Goal: Task Accomplishment & Management: Manage account settings

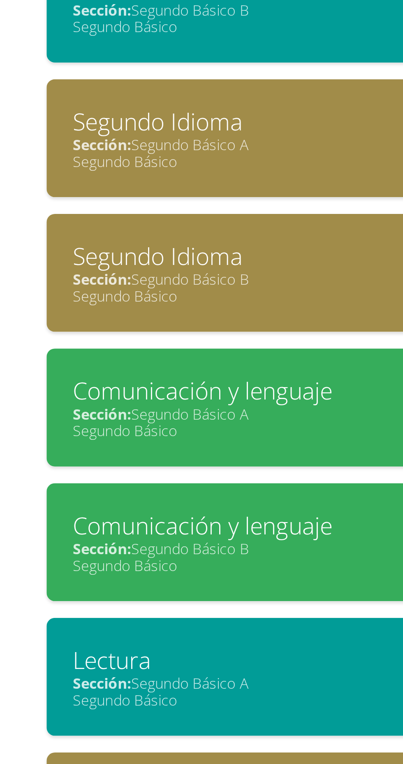
scroll to position [332, 0]
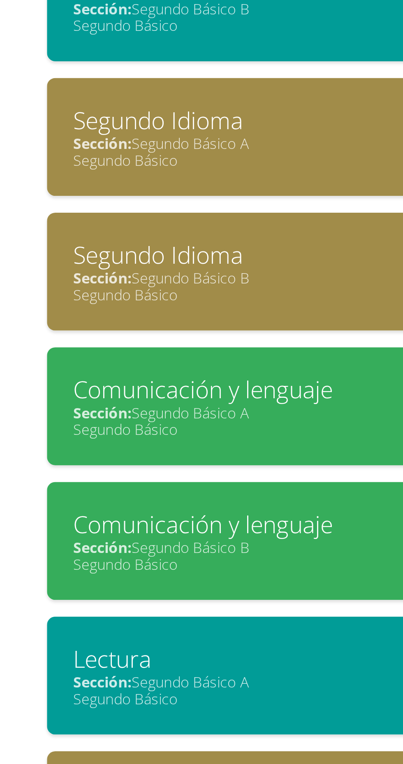
click at [155, 706] on div "Segundo Básico" at bounding box center [201, 710] width 310 height 8
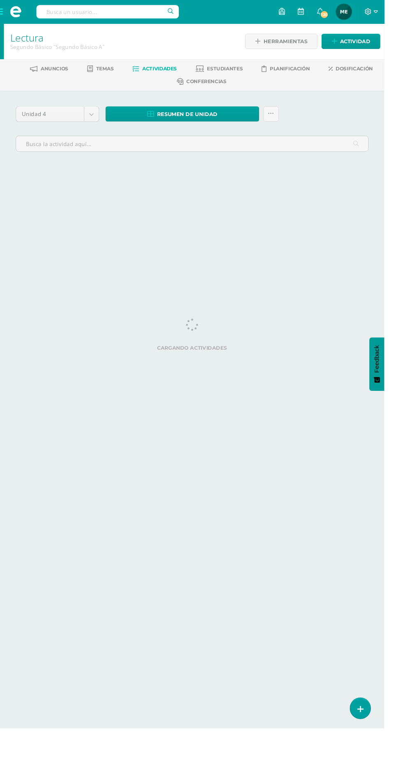
click at [252, 67] on link "Estudiantes" at bounding box center [229, 71] width 49 height 13
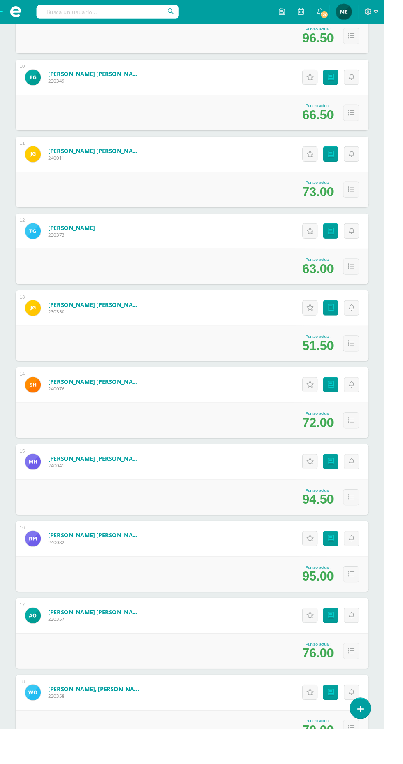
scroll to position [856, 0]
click at [348, 564] on icon at bounding box center [347, 564] width 6 height 7
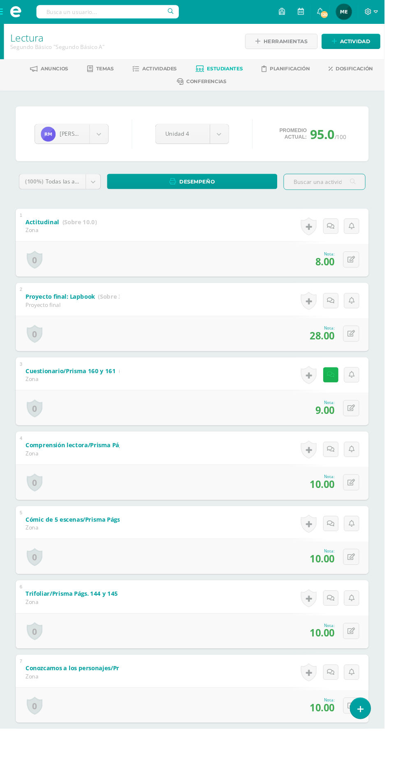
click at [347, 392] on icon at bounding box center [347, 393] width 8 height 7
click at [400, 327] on div "Rocío Mejía Oscar Aguilar Santiago Alvizures Matías Andrade Daniela Baten Madel…" at bounding box center [201, 493] width 403 height 796
click at [104, 140] on body "Estudiantes Disciplina Asistencia Mis cursos Archivos Soporte Ayuda Reportar un…" at bounding box center [201, 445] width 403 height 891
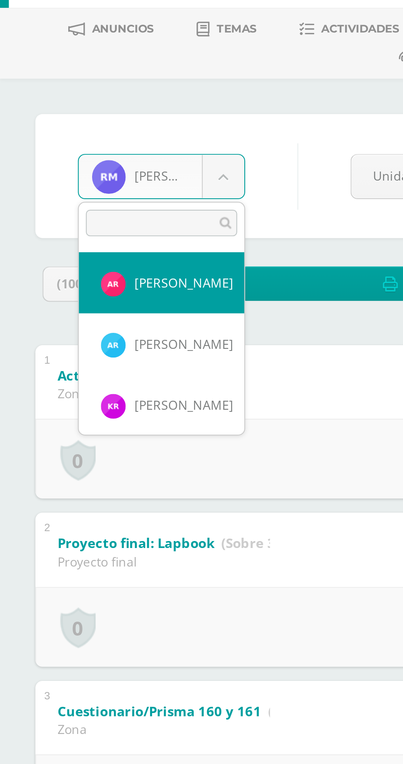
scroll to position [538, 0]
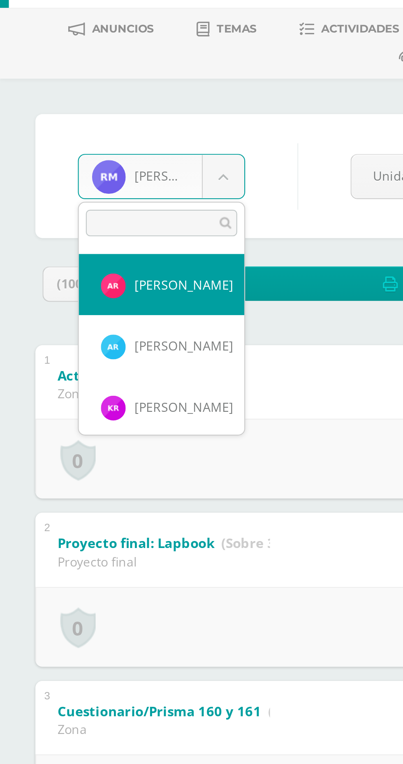
select select "540"
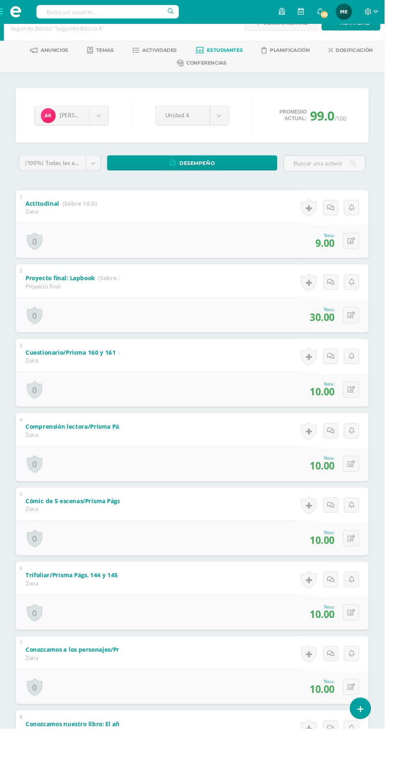
scroll to position [18, 0]
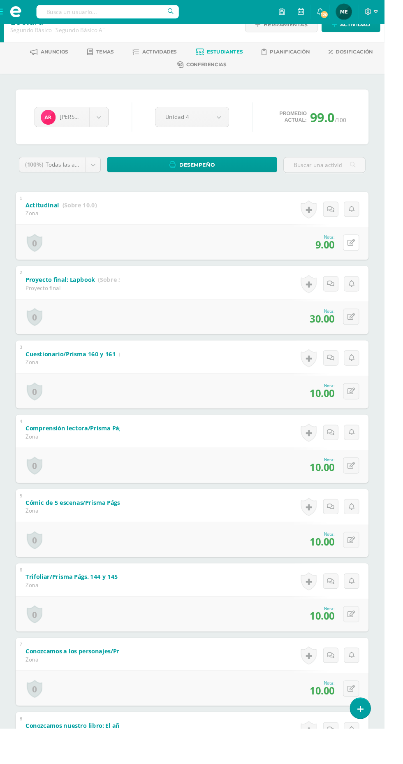
click at [372, 251] on icon at bounding box center [368, 254] width 8 height 7
type input "10"
click at [356, 255] on link at bounding box center [351, 257] width 16 height 16
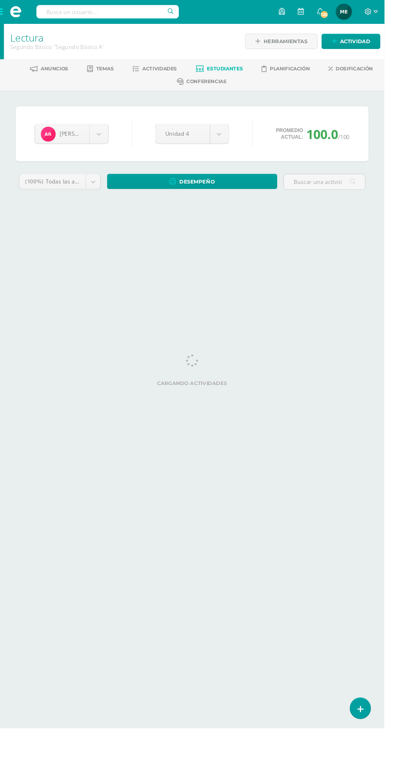
click at [244, 72] on span "Estudiantes" at bounding box center [235, 72] width 37 height 6
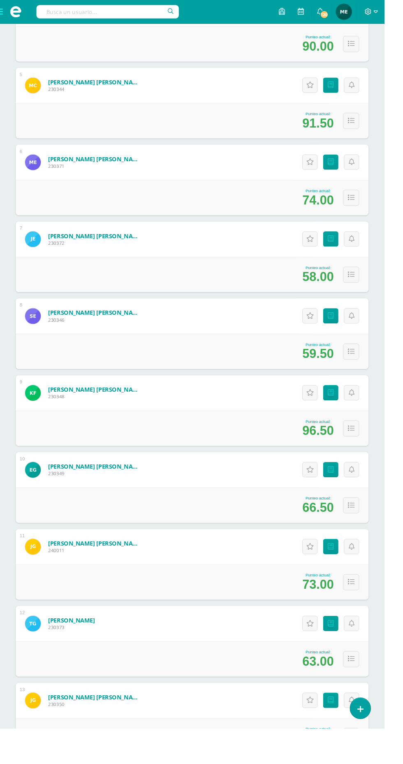
scroll to position [449, 0]
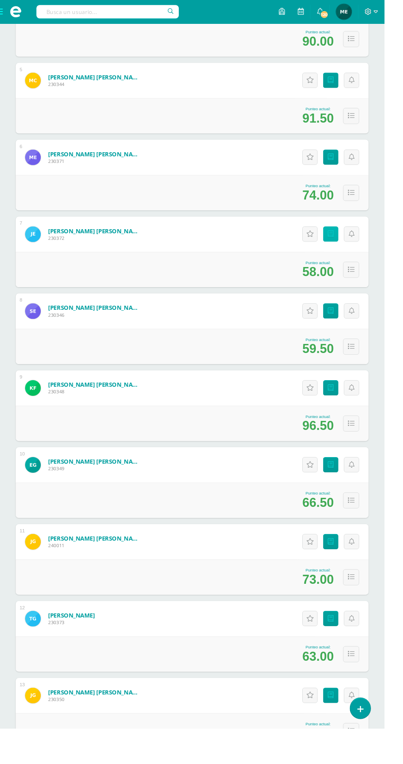
click at [347, 244] on icon at bounding box center [347, 245] width 6 height 7
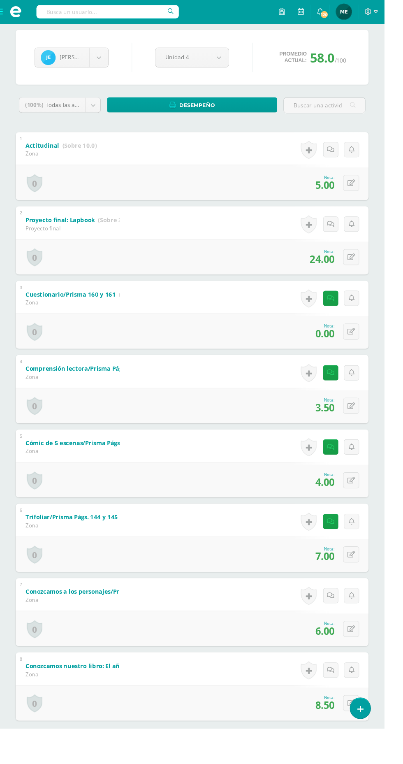
scroll to position [86, 0]
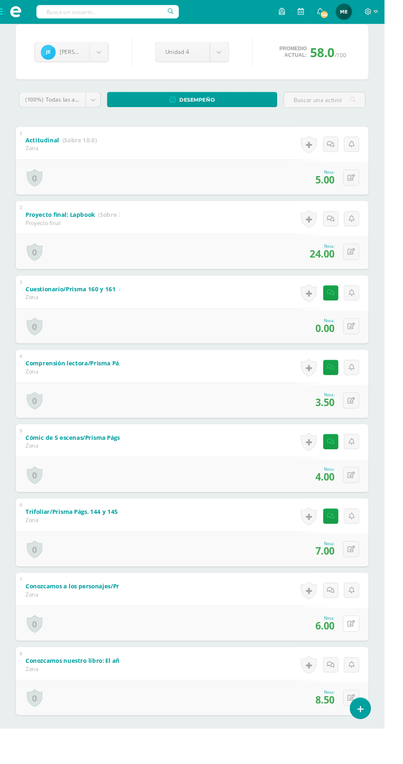
click at [368, 657] on button at bounding box center [368, 653] width 17 height 17
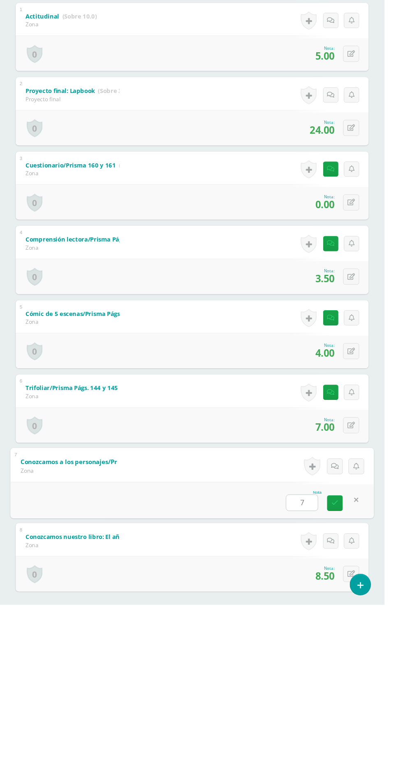
type input "7"
click at [372, 492] on button at bounding box center [368, 498] width 17 height 17
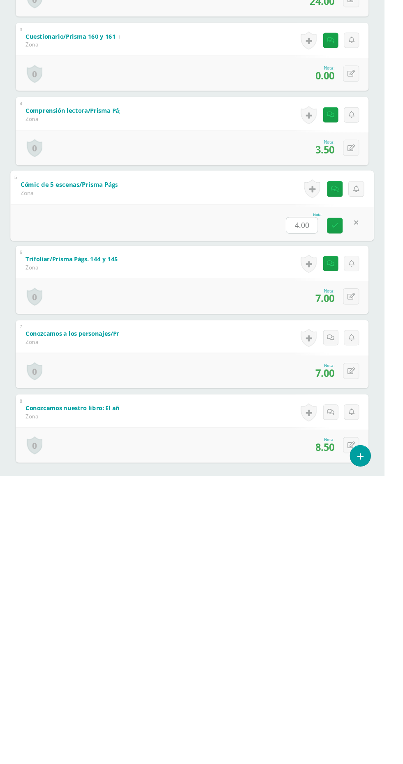
type input "5"
click at [347, 498] on link at bounding box center [351, 501] width 16 height 16
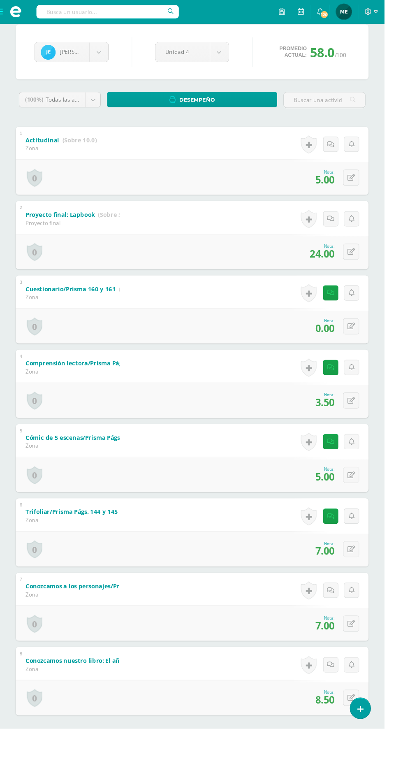
scroll to position [0, 0]
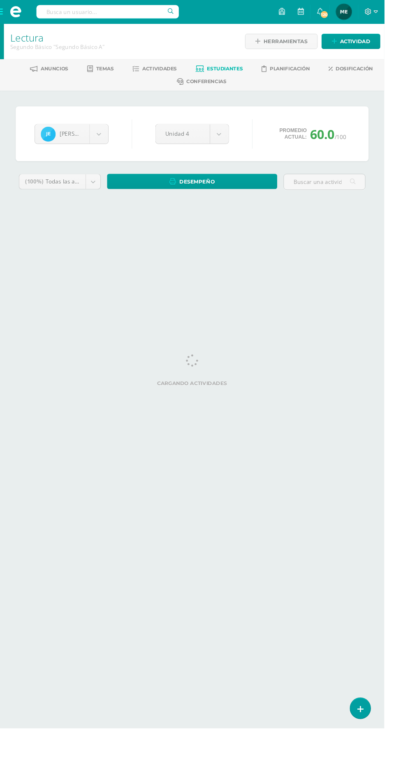
click at [234, 137] on body "Estudiantes Disciplina Asistencia Mis cursos Archivos Soporte Ayuda Reportar un…" at bounding box center [201, 117] width 403 height 235
select select "Unidad 2"
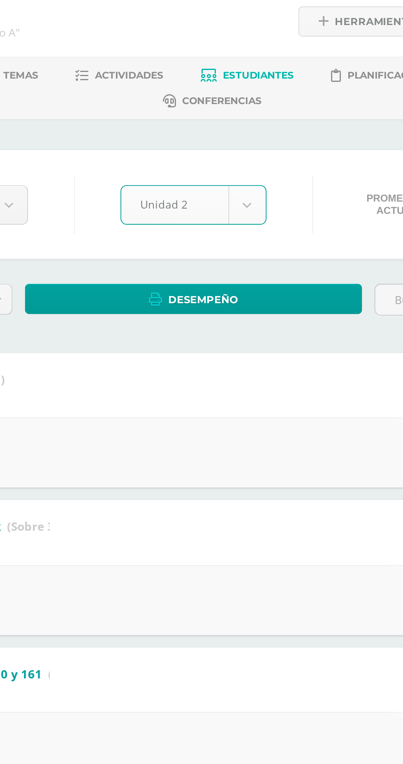
click at [233, 133] on body "Estudiantes Disciplina Asistencia Mis cursos Archivos Soporte Ayuda Reportar un…" at bounding box center [201, 445] width 403 height 891
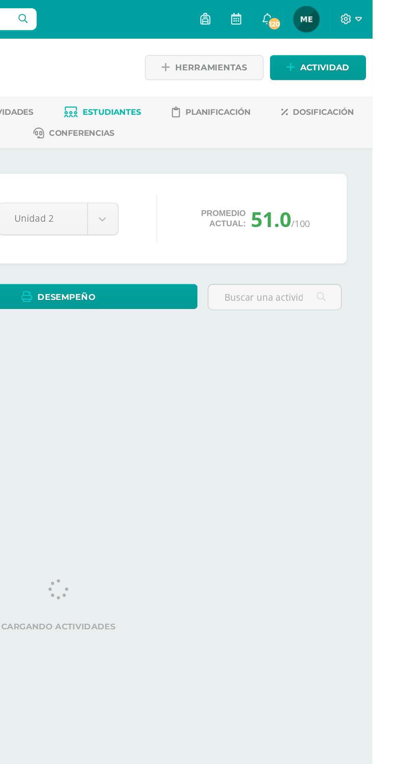
click at [231, 135] on body "Estudiantes Disciplina Asistencia Mis cursos Archivos Soporte Ayuda Reportar un…" at bounding box center [201, 117] width 403 height 235
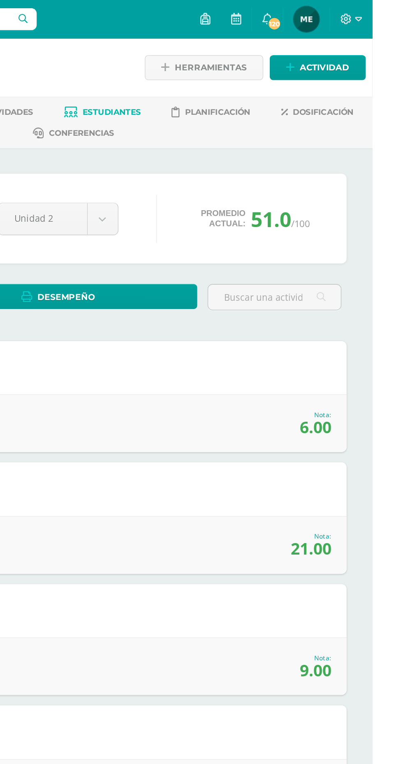
click at [237, 138] on body "Estudiantes Disciplina Asistencia Mis cursos Archivos Soporte Ayuda Reportar un…" at bounding box center [201, 445] width 403 height 891
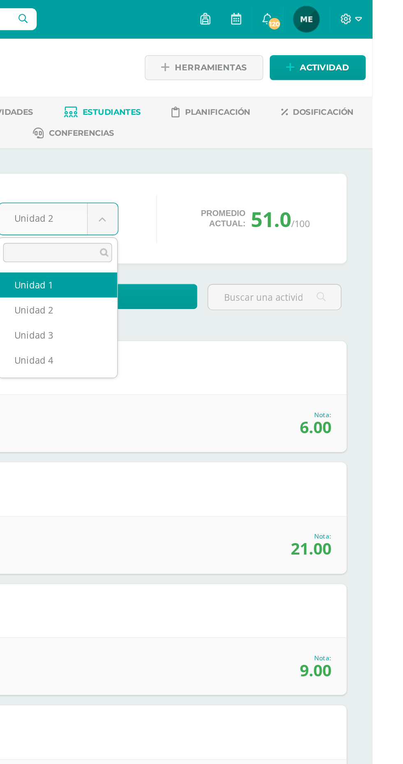
select select "Unidad 1"
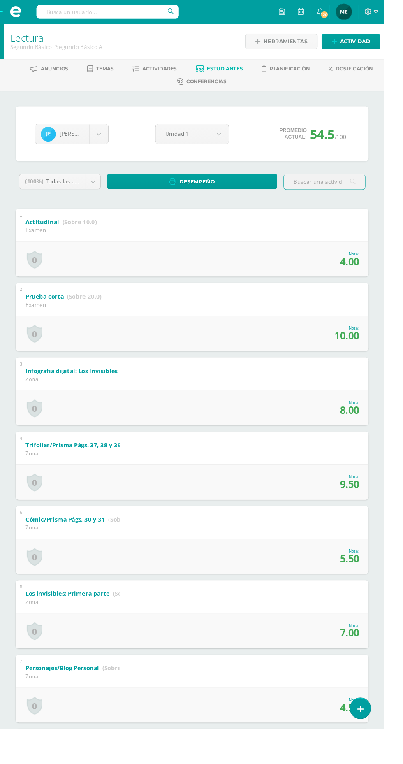
click at [262, 129] on div "Jorge Estrada Oscar Aguilar Santiago Alvizures Matías Andrade Daniela Baten Mad…" at bounding box center [201, 140] width 337 height 31
click at [227, 133] on body "Estudiantes Disciplina Asistencia Mis cursos Archivos Soporte Ayuda Reportar un…" at bounding box center [201, 445] width 403 height 891
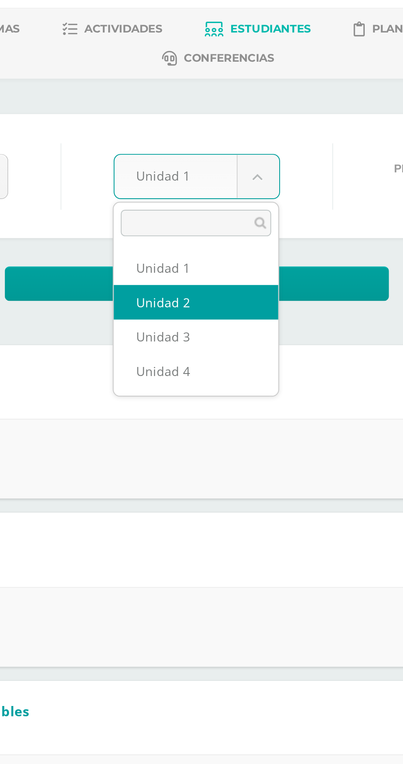
select select "Unidad 2"
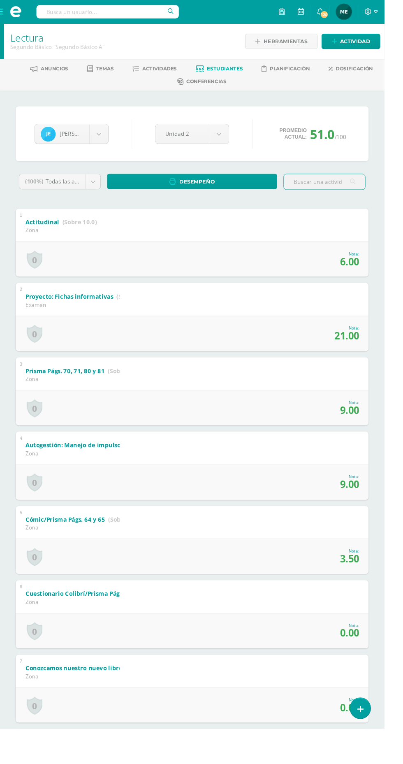
click at [230, 140] on body "Estudiantes Disciplina Asistencia Mis cursos Archivos Soporte Ayuda Reportar un…" at bounding box center [201, 445] width 403 height 891
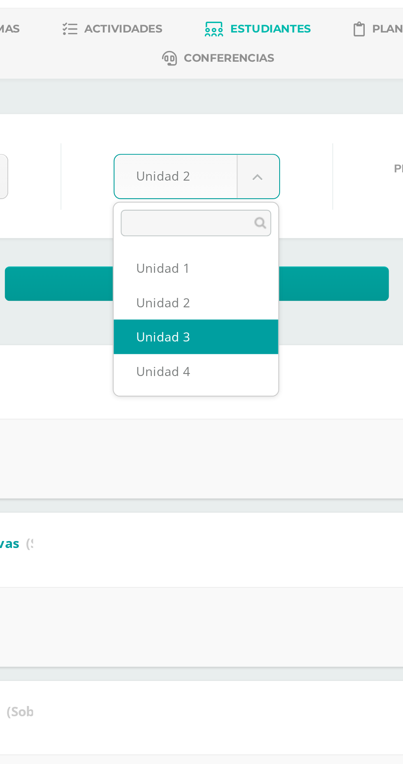
select select "Unidad 3"
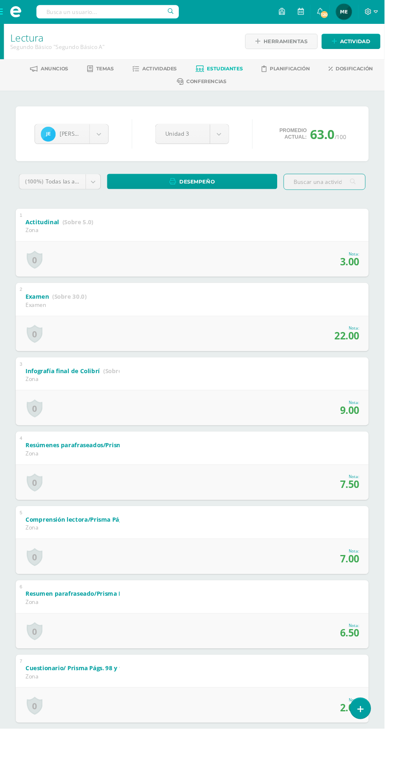
click at [229, 133] on body "Estudiantes Disciplina Asistencia Mis cursos Archivos Soporte Ayuda Reportar un…" at bounding box center [201, 445] width 403 height 891
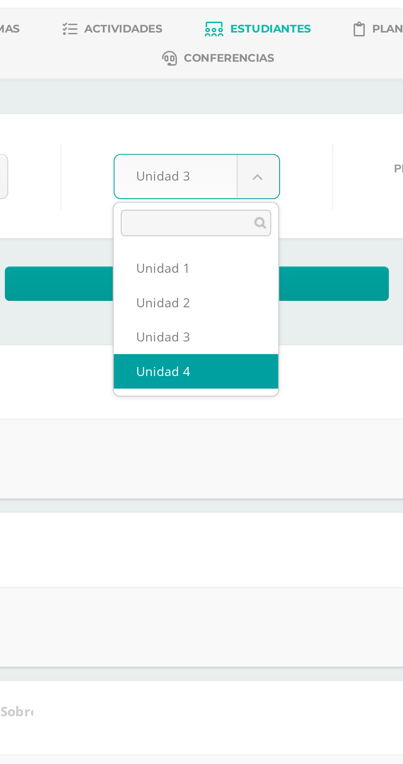
select select "Unidad 4"
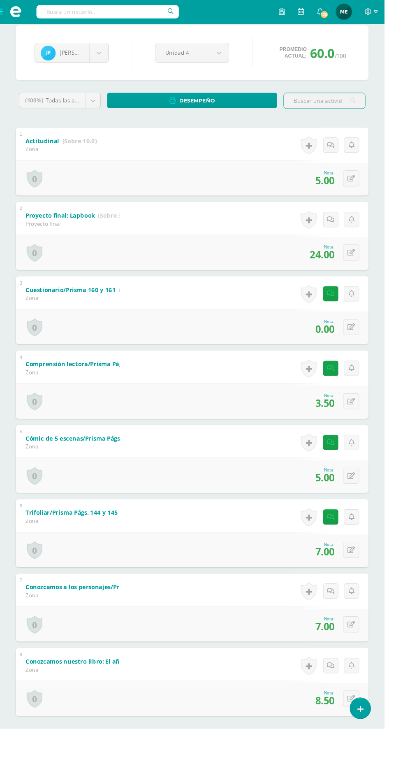
scroll to position [86, 0]
click at [369, 573] on icon at bounding box center [368, 575] width 8 height 7
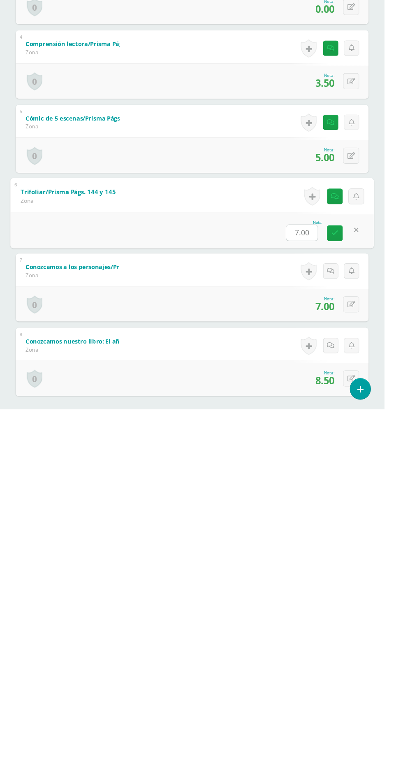
type input "6"
click at [356, 576] on link at bounding box center [351, 579] width 16 height 16
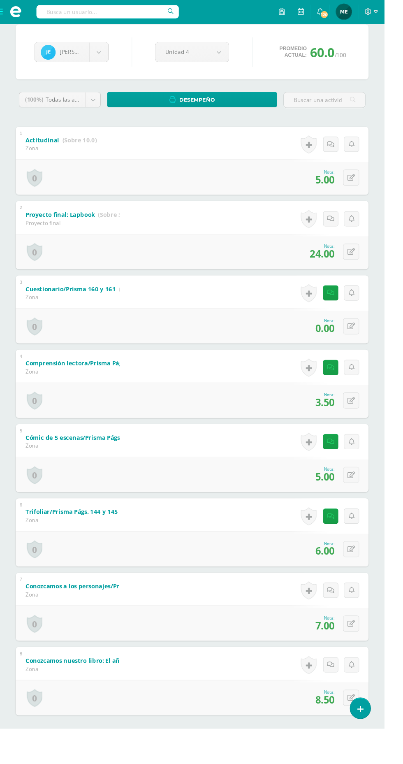
scroll to position [85, 0]
click at [373, 496] on button at bounding box center [368, 498] width 17 height 17
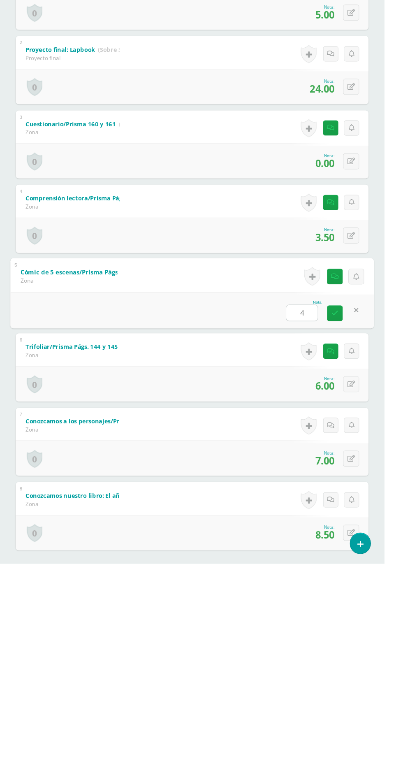
scroll to position [86, 0]
click at [369, 495] on link at bounding box center [374, 498] width 16 height 16
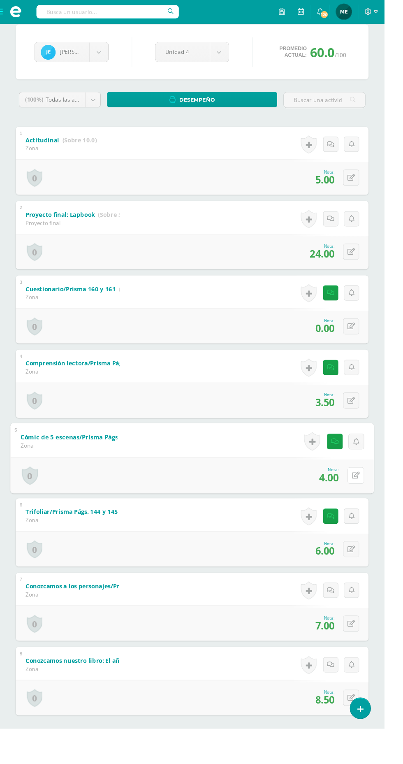
click at [378, 496] on button at bounding box center [373, 498] width 17 height 17
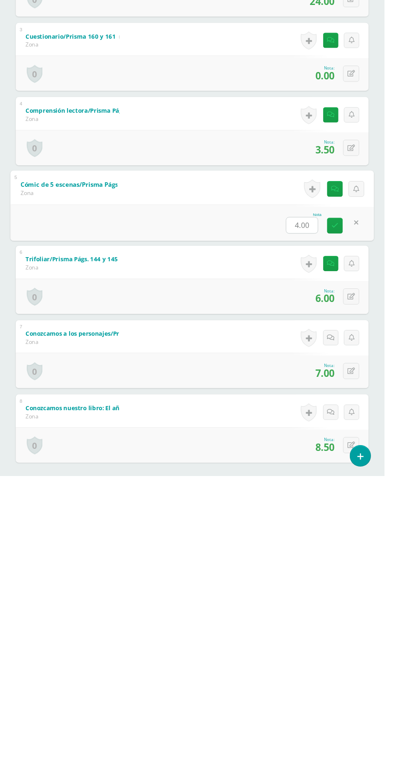
type input "3"
click at [346, 497] on link at bounding box center [351, 501] width 16 height 16
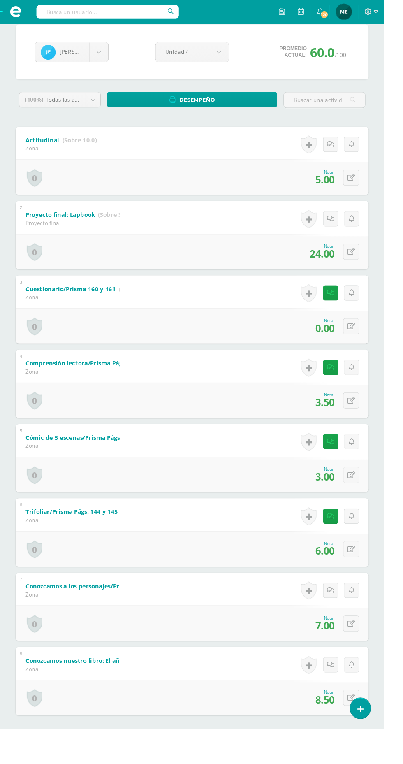
scroll to position [0, 0]
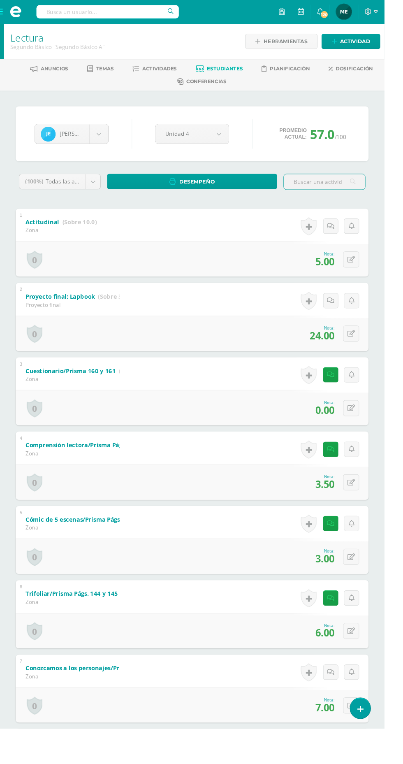
click at [230, 140] on body "Estudiantes Disciplina Asistencia Mis cursos Archivos Soporte Ayuda Reportar un…" at bounding box center [201, 445] width 403 height 891
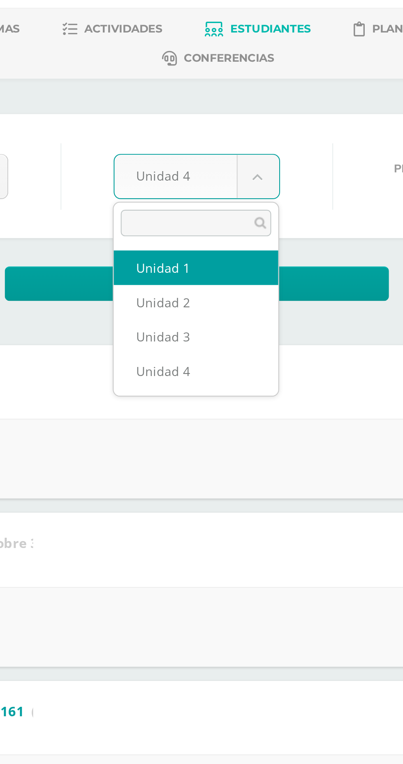
select select "Unidad 1"
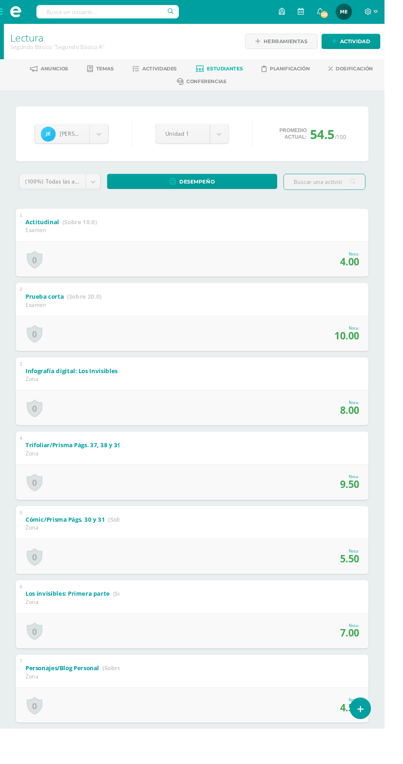
click at [230, 140] on body "Estudiantes Disciplina Asistencia Mis cursos Archivos Soporte Ayuda Reportar un…" at bounding box center [201, 445] width 403 height 891
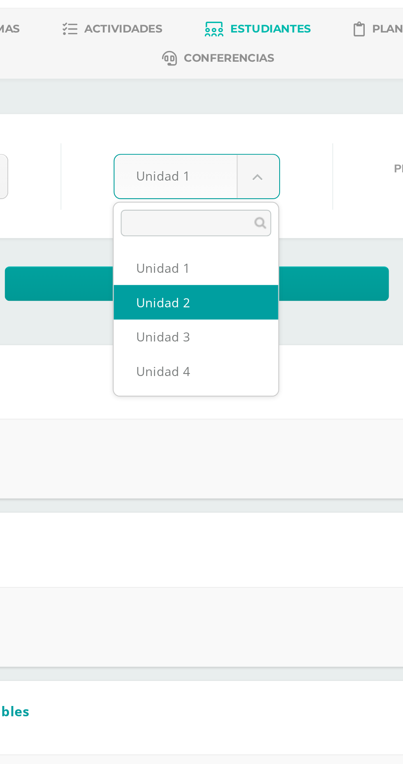
select select "Unidad 2"
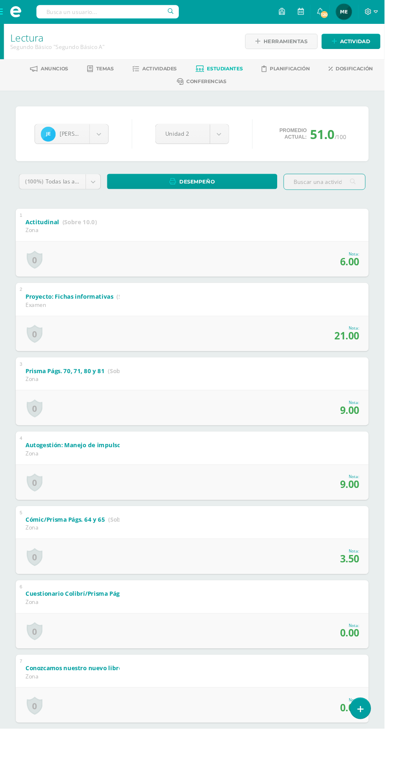
click at [230, 140] on body "Estudiantes Disciplina Asistencia Mis cursos Archivos Soporte Ayuda Reportar un…" at bounding box center [201, 445] width 403 height 891
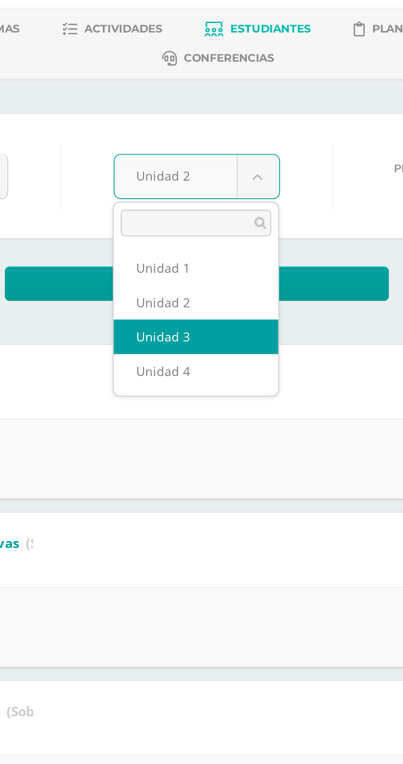
select select "Unidad 3"
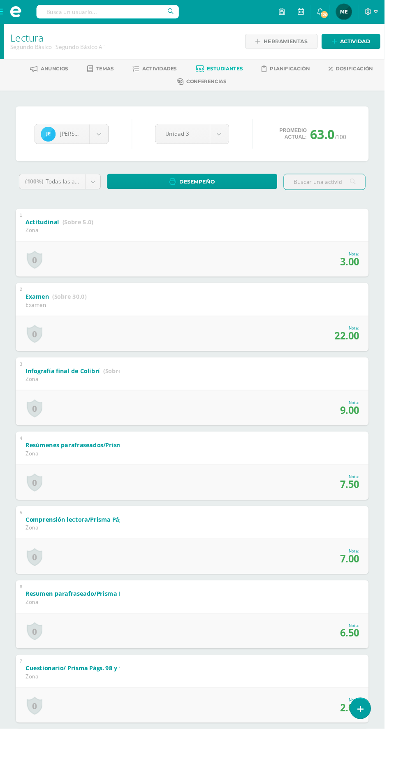
click at [230, 139] on body "Estudiantes Disciplina Asistencia Mis cursos Archivos Soporte Ayuda Reportar un…" at bounding box center [201, 445] width 403 height 891
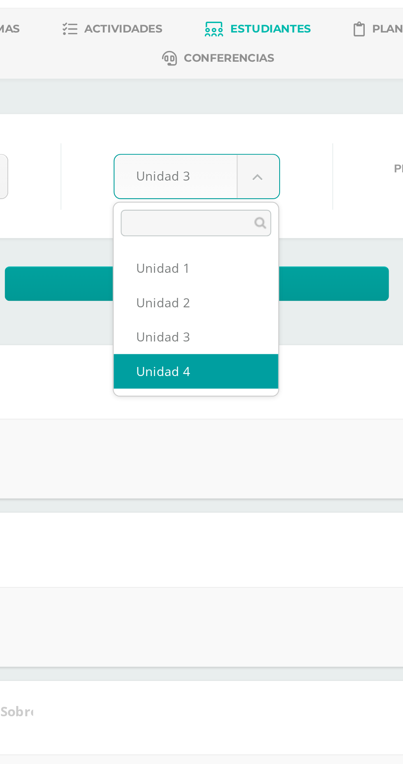
select select "Unidad 4"
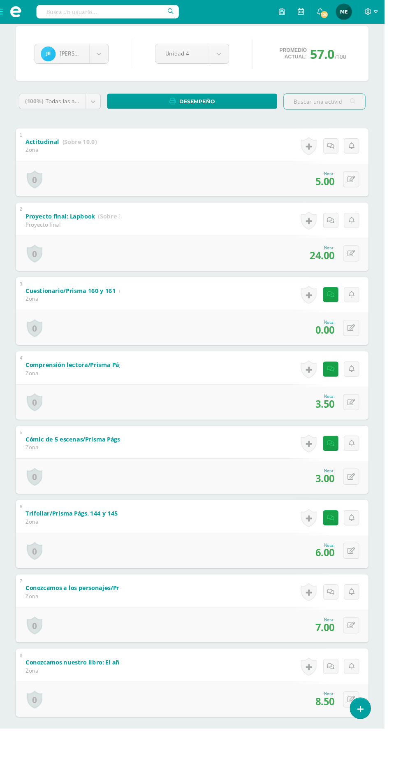
scroll to position [86, 0]
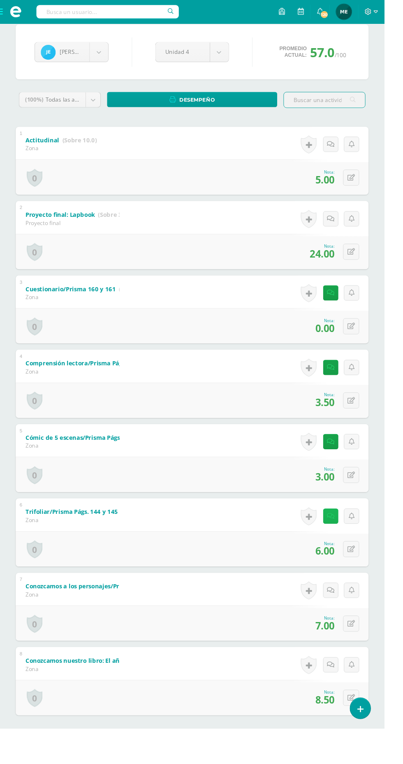
click at [347, 538] on icon at bounding box center [347, 541] width 8 height 7
click at [403, 454] on html "Estudiantes Disciplina Asistencia Mis cursos Archivos Soporte Ayuda Reportar un…" at bounding box center [201, 359] width 403 height 891
click at [347, 461] on icon at bounding box center [347, 462] width 8 height 7
click at [403, 499] on html "Estudiantes Disciplina Asistencia Mis cursos Archivos Soporte Ayuda Reportar un…" at bounding box center [201, 359] width 403 height 891
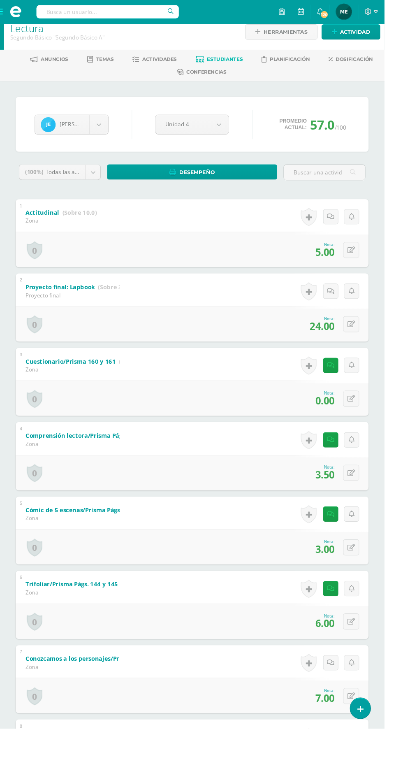
scroll to position [0, 0]
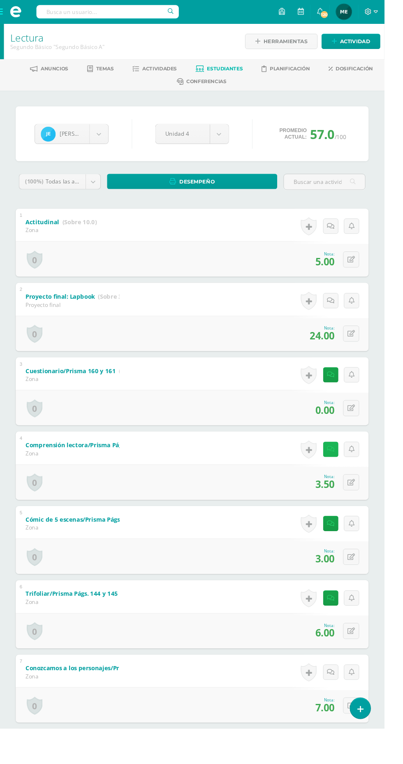
click at [347, 469] on icon at bounding box center [347, 471] width 8 height 7
click at [403, 403] on html "Estudiantes Disciplina Asistencia Mis cursos Archivos Soporte Ayuda Reportar un…" at bounding box center [201, 445] width 403 height 891
click at [347, 392] on icon at bounding box center [347, 393] width 8 height 7
click at [403, 332] on html "Estudiantes Disciplina Asistencia Mis cursos Archivos Soporte Ayuda Reportar un…" at bounding box center [201, 445] width 403 height 891
click at [228, 140] on body "Estudiantes Disciplina Asistencia Mis cursos Archivos Soporte Ayuda Reportar un…" at bounding box center [201, 445] width 403 height 891
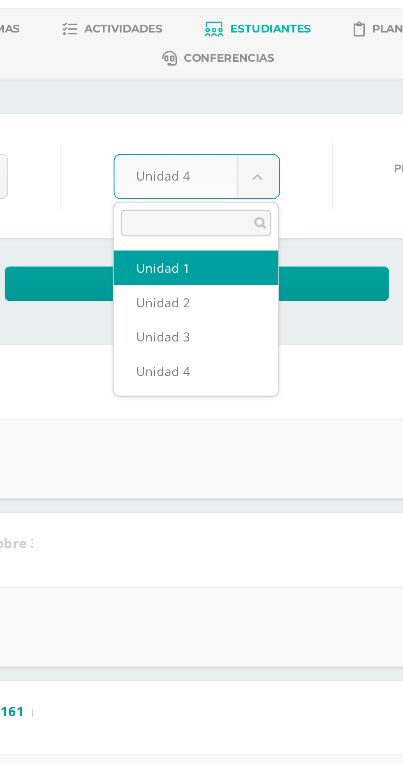
select select "Unidad 1"
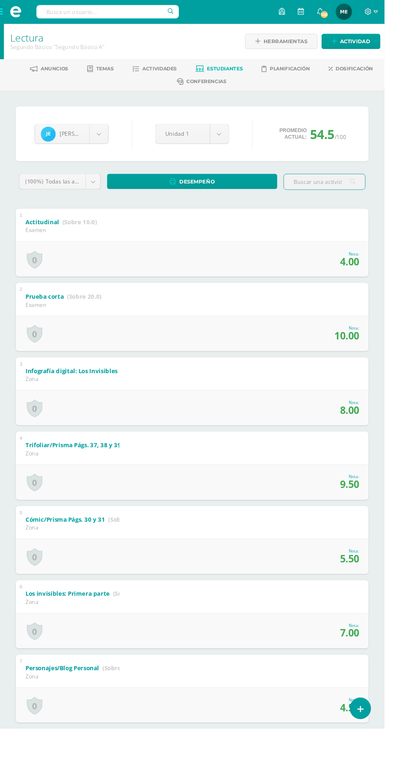
click at [231, 133] on body "Estudiantes Disciplina Asistencia Mis cursos Archivos Soporte Ayuda Reportar un…" at bounding box center [201, 445] width 403 height 891
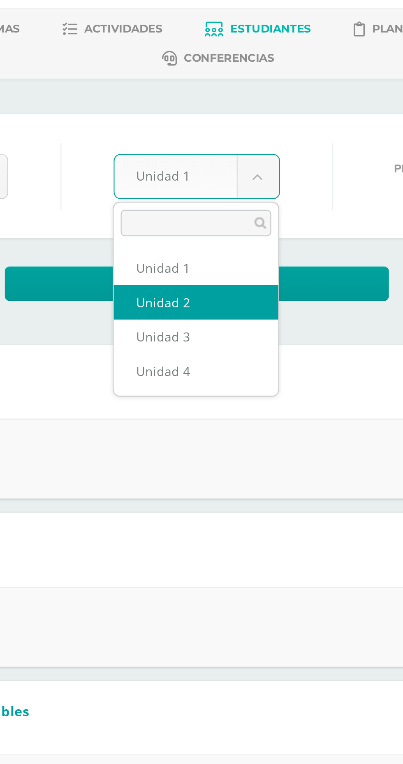
select select "Unidad 2"
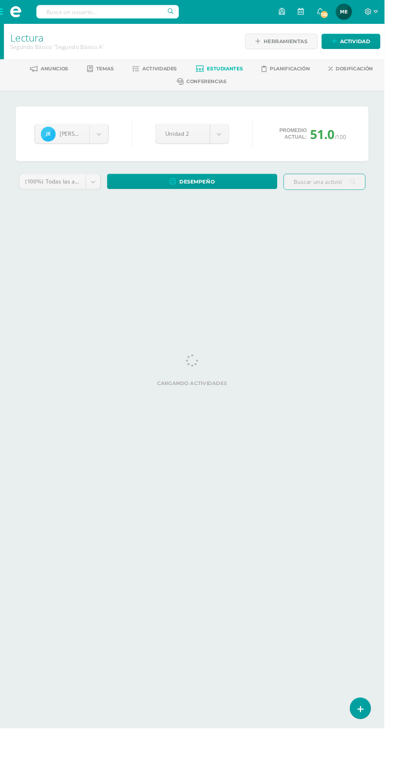
click at [230, 140] on body "Estudiantes Disciplina Asistencia Mis cursos Archivos Soporte Ayuda Reportar un…" at bounding box center [201, 117] width 403 height 235
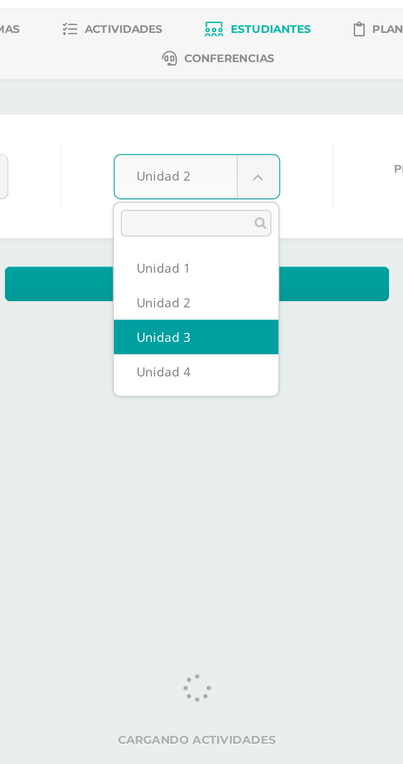
select select "Unidad 3"
